Goal: Complete application form

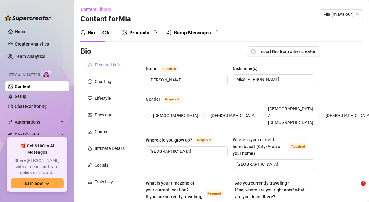
radio input "true"
type input "[DATE]"
